Goal: Entertainment & Leisure: Browse casually

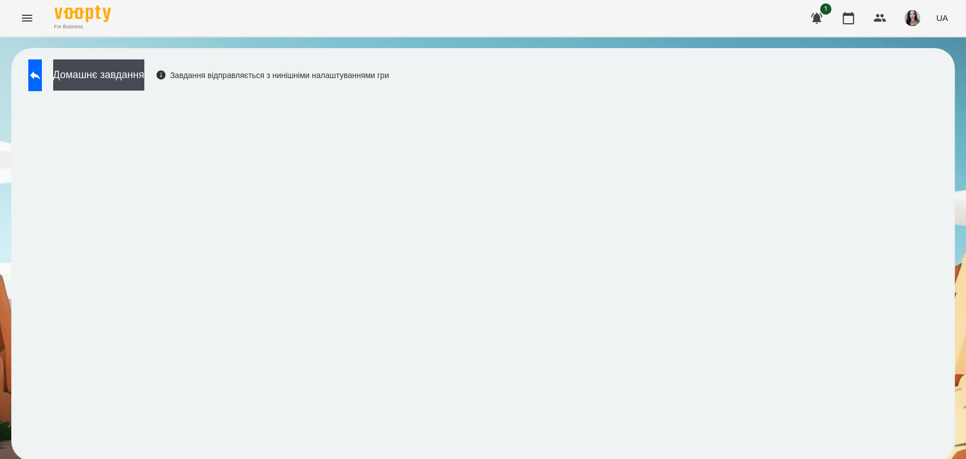
scroll to position [2, 0]
click at [42, 71] on icon at bounding box center [35, 75] width 14 height 14
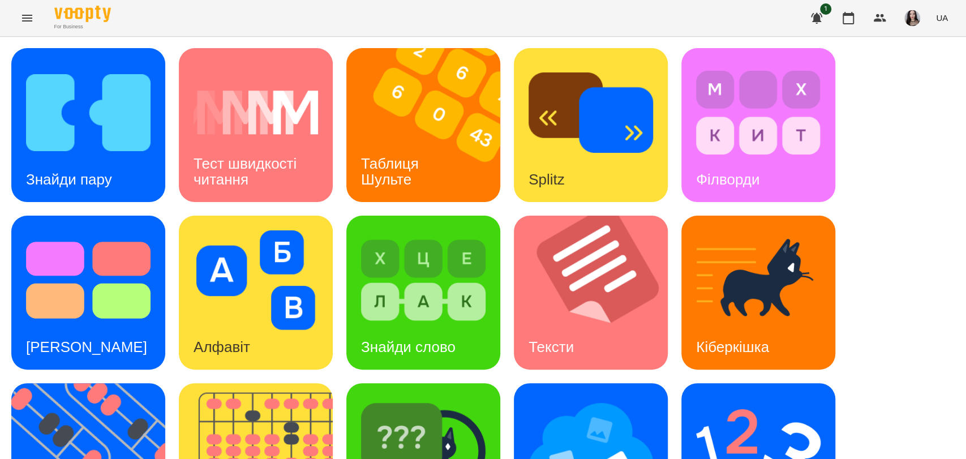
scroll to position [17, 0]
click at [100, 118] on img at bounding box center [88, 113] width 124 height 100
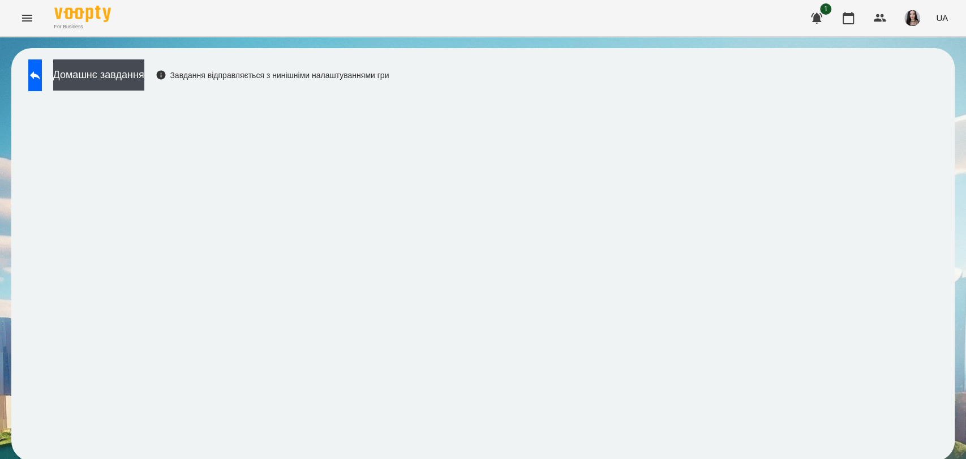
scroll to position [2, 0]
click at [42, 81] on button at bounding box center [35, 75] width 14 height 32
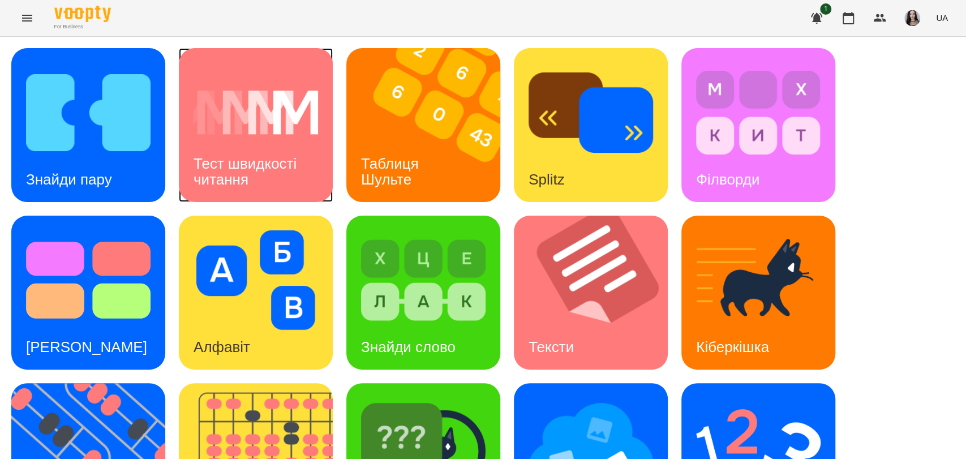
click at [254, 146] on div "Тест швидкості читання" at bounding box center [256, 171] width 154 height 61
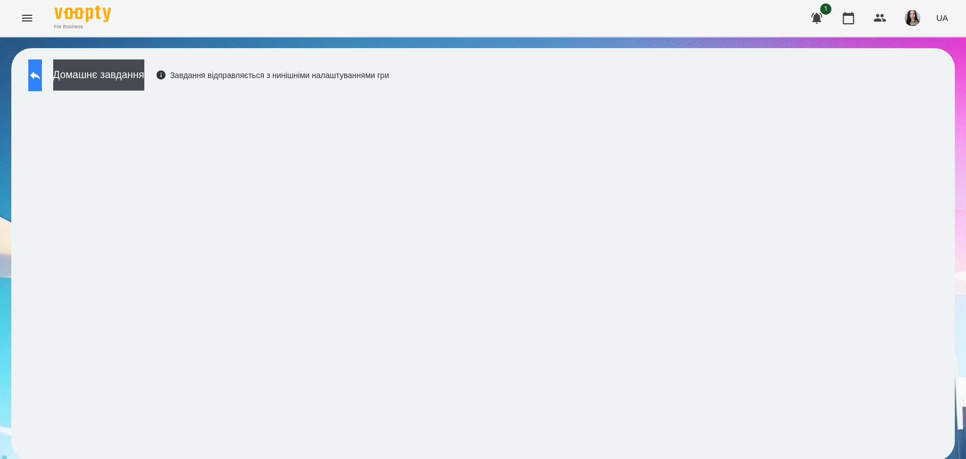
click at [42, 79] on icon at bounding box center [35, 75] width 14 height 14
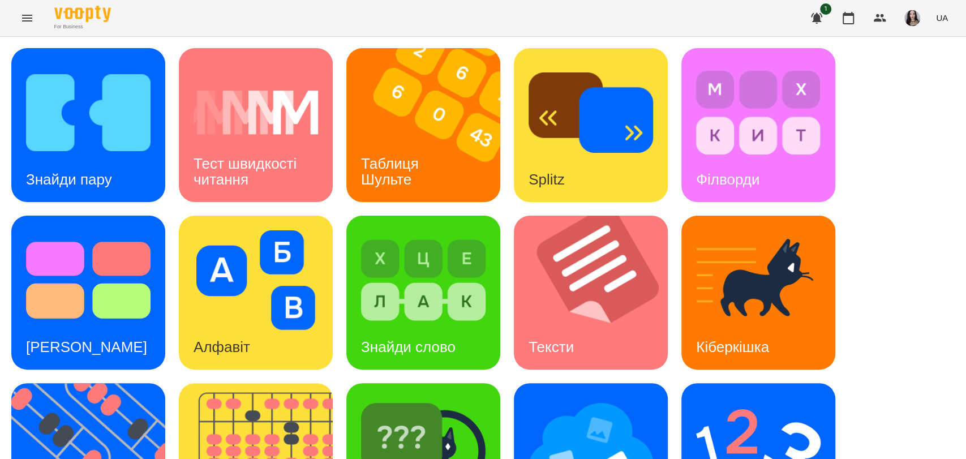
scroll to position [179, 0]
click at [416, 338] on h3 "Знайди слово" at bounding box center [408, 346] width 94 height 17
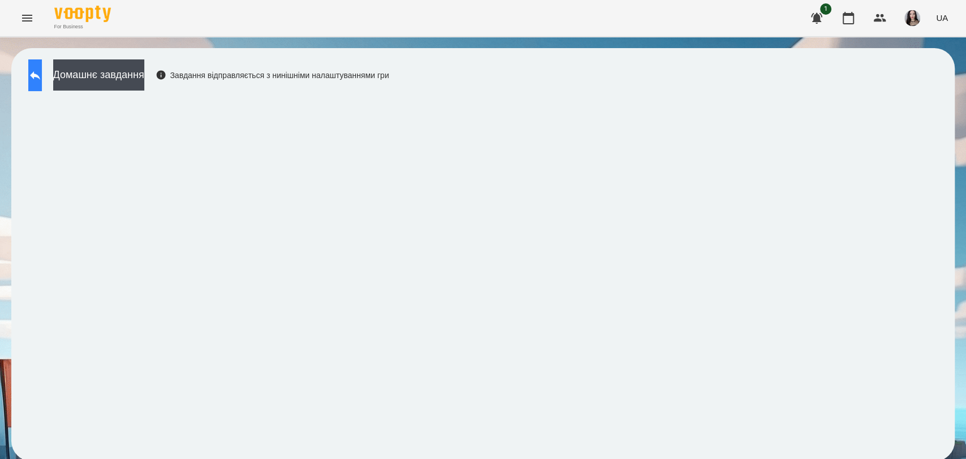
click at [42, 78] on button at bounding box center [35, 75] width 14 height 32
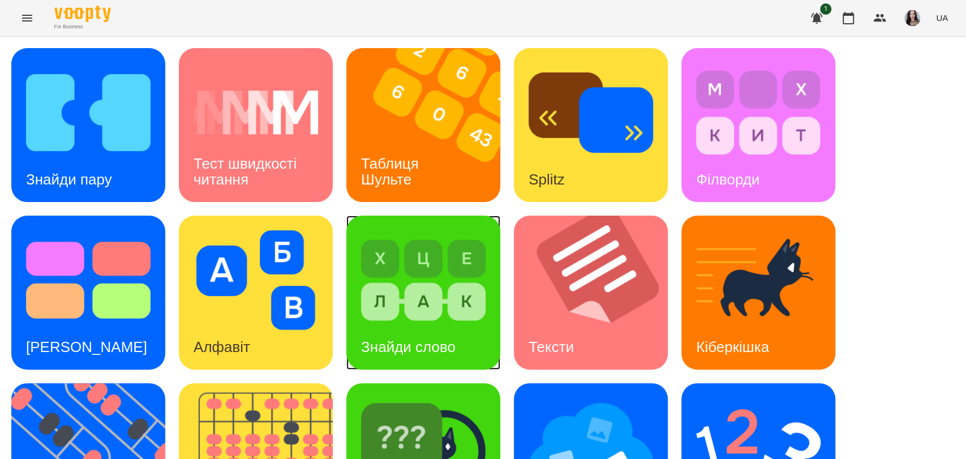
click at [416, 326] on div "Знайди слово" at bounding box center [408, 347] width 124 height 45
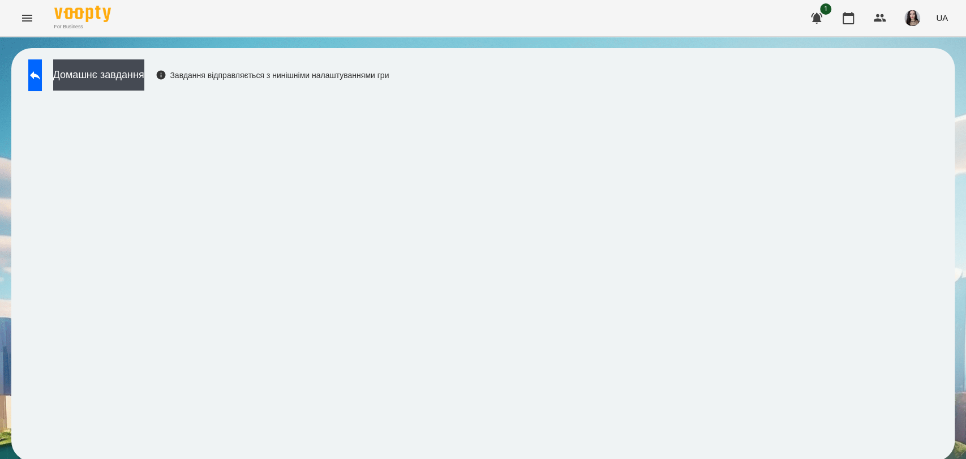
scroll to position [2, 0]
click at [42, 68] on icon at bounding box center [35, 75] width 14 height 14
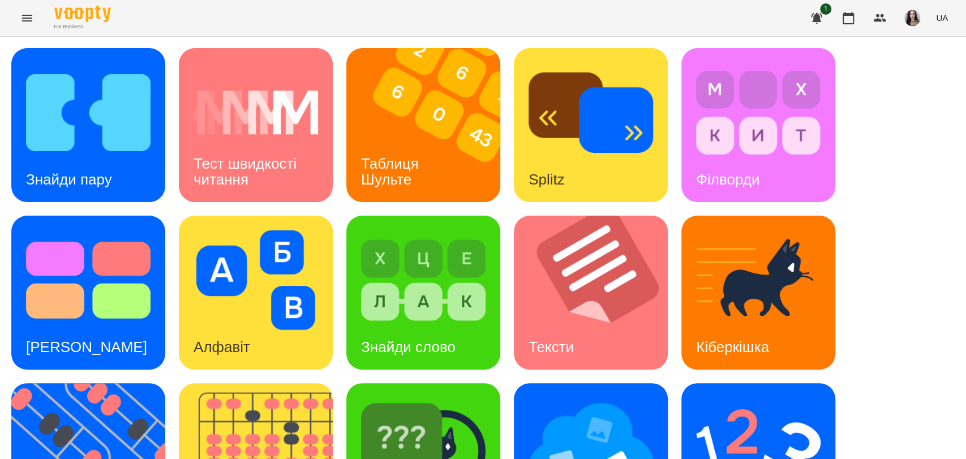
scroll to position [46, 0]
click at [428, 399] on img at bounding box center [423, 448] width 124 height 100
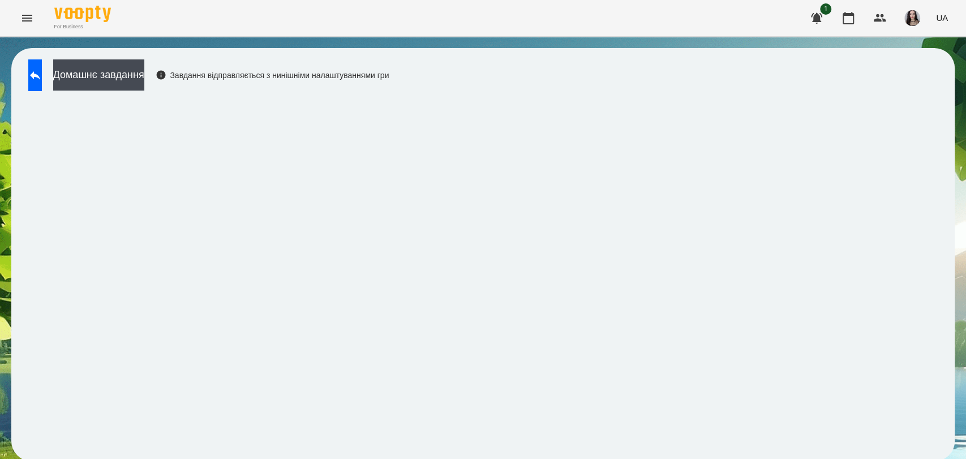
scroll to position [2, 0]
click at [42, 65] on button at bounding box center [35, 75] width 14 height 32
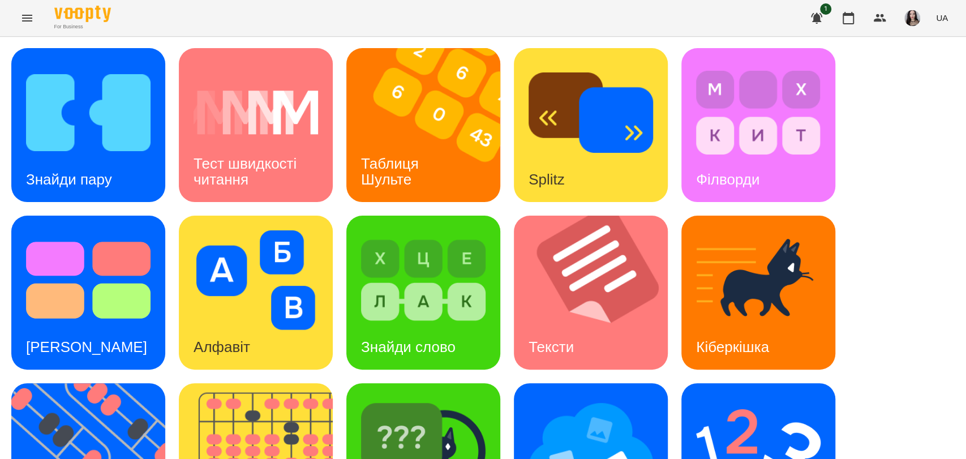
scroll to position [257, 0]
click at [573, 398] on img at bounding box center [590, 448] width 124 height 100
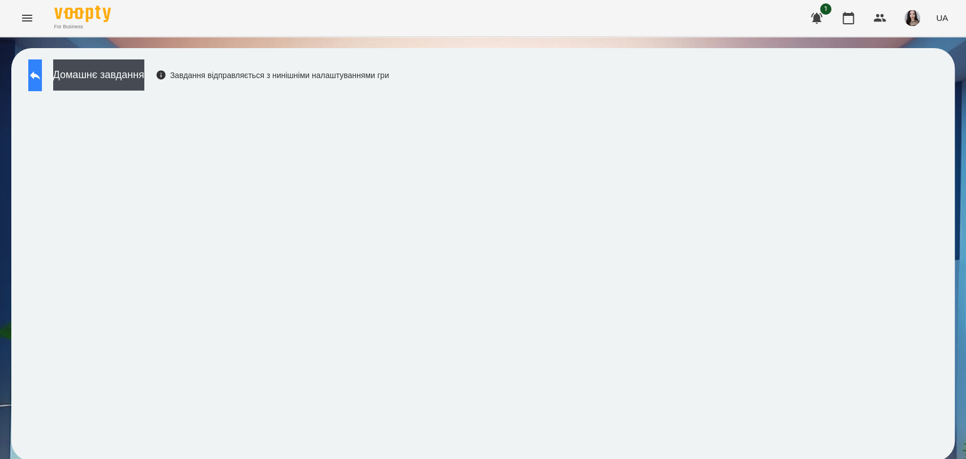
click at [41, 78] on icon at bounding box center [35, 75] width 14 height 14
